Goal: Task Accomplishment & Management: Use online tool/utility

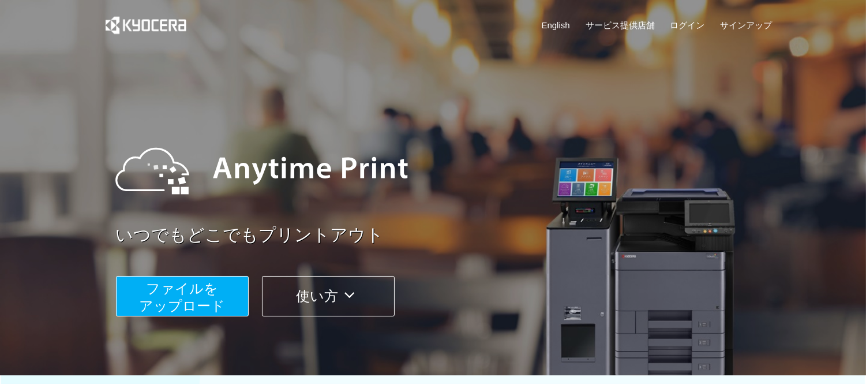
click at [174, 297] on span "ファイルを ​​アップロード" at bounding box center [182, 296] width 86 height 33
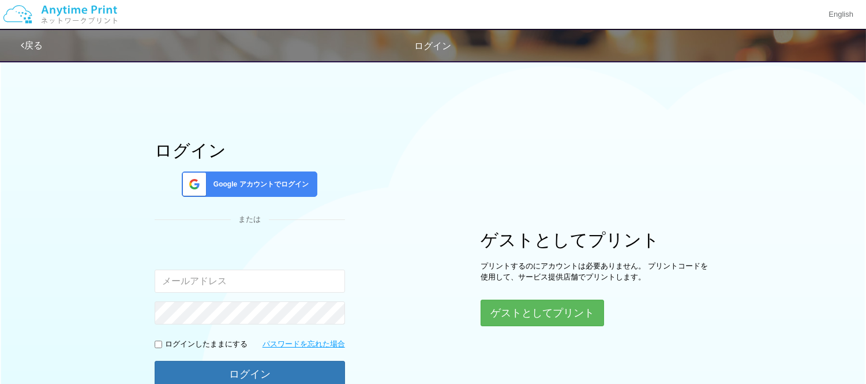
type input "[EMAIL_ADDRESS][DOMAIN_NAME]"
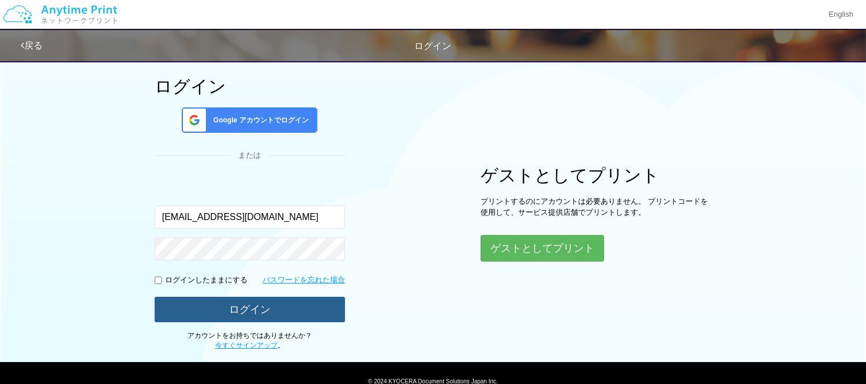
click at [267, 310] on button "ログイン" at bounding box center [250, 309] width 190 height 25
click at [242, 312] on button "ログイン" at bounding box center [250, 309] width 190 height 25
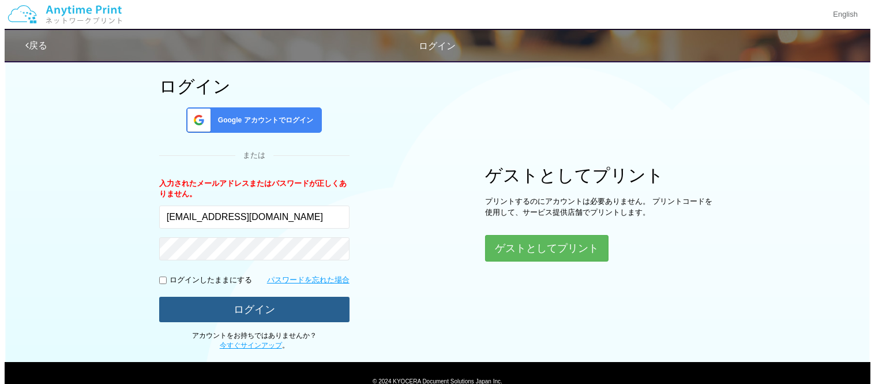
scroll to position [114, 0]
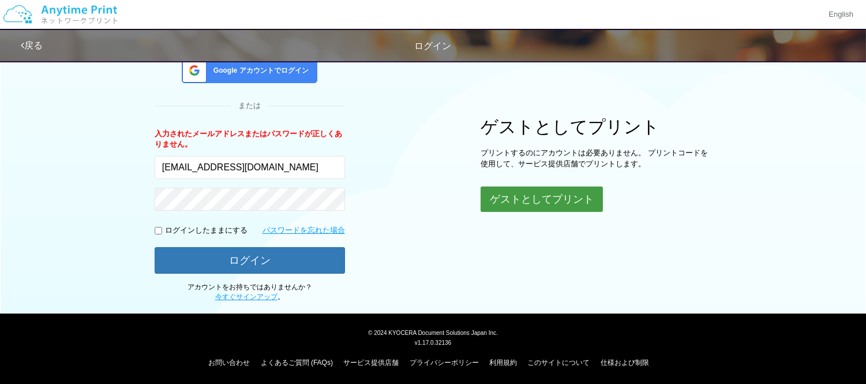
click at [541, 203] on button "ゲストとしてプリント" at bounding box center [542, 198] width 122 height 25
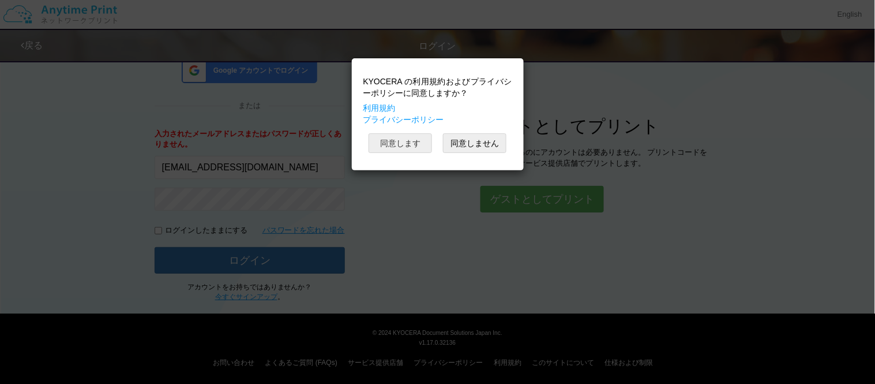
click at [381, 153] on button "同意します" at bounding box center [400, 143] width 63 height 20
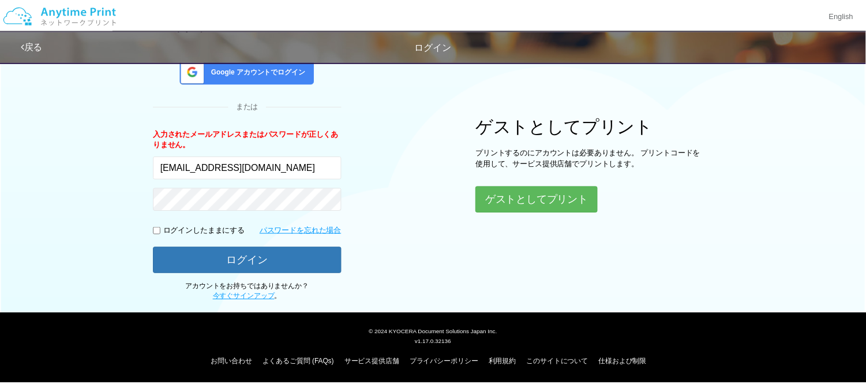
scroll to position [14, 0]
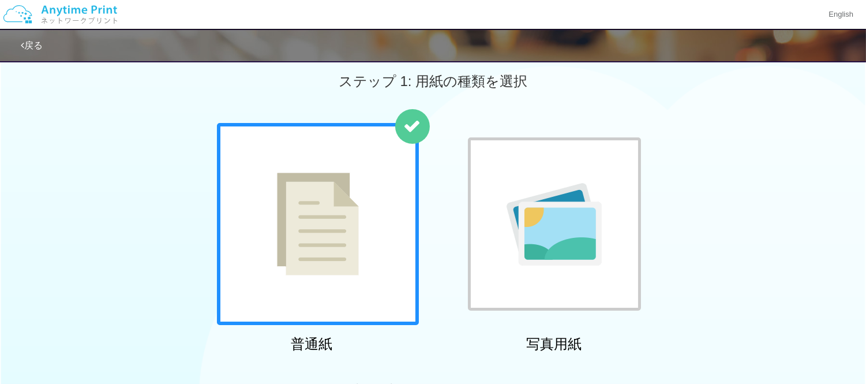
click at [301, 226] on img at bounding box center [318, 224] width 82 height 103
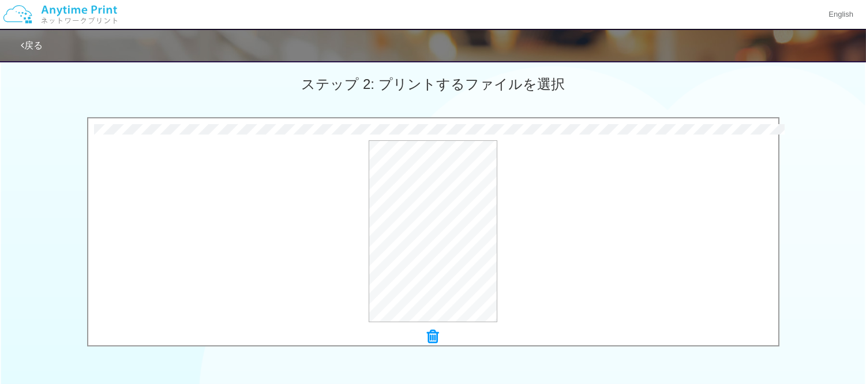
scroll to position [463, 0]
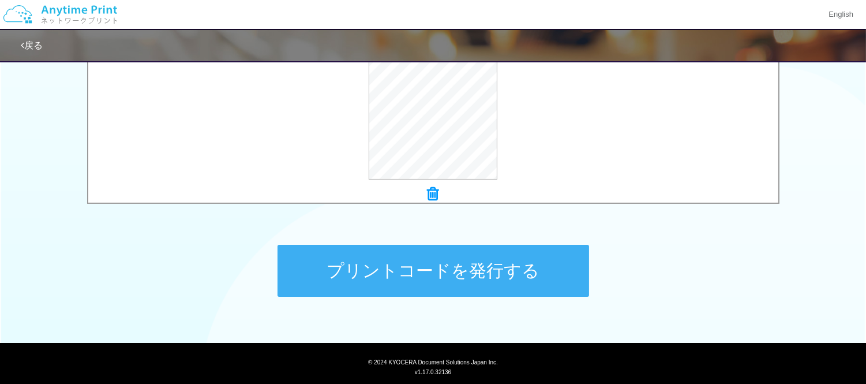
click at [486, 263] on button "プリントコードを発行する" at bounding box center [434, 271] width 312 height 52
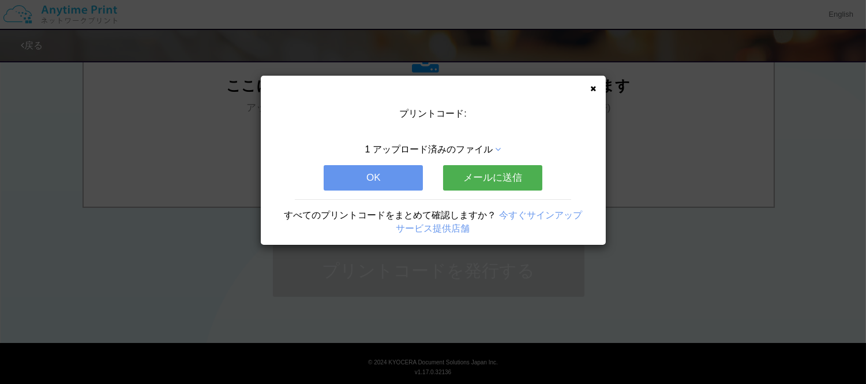
scroll to position [0, 0]
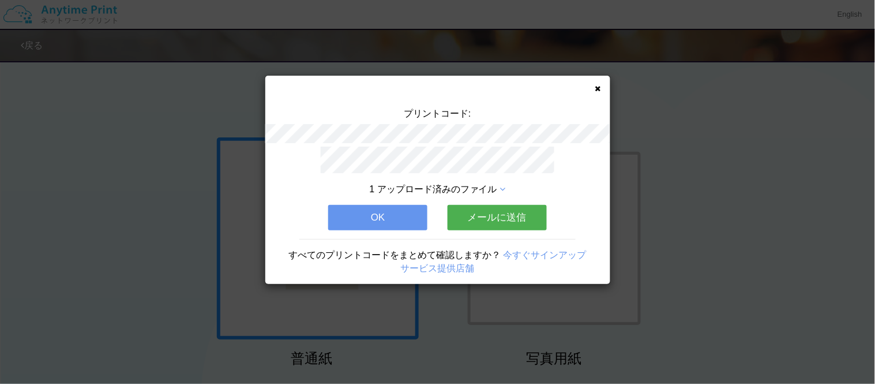
click at [357, 212] on button "OK" at bounding box center [377, 217] width 99 height 25
